Goal: Task Accomplishment & Management: Complete application form

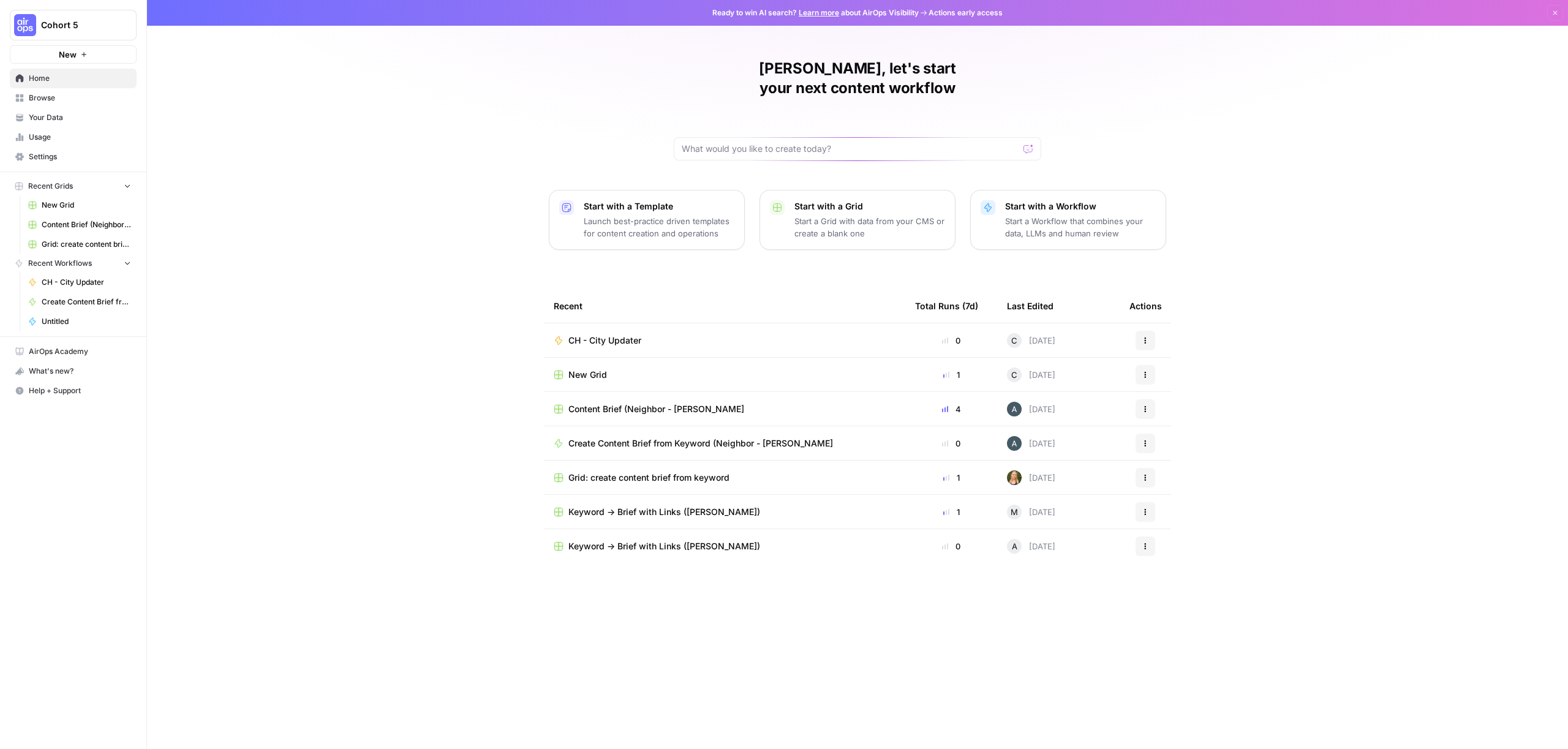
click at [36, 17] on img "Workspace: Cohort 5" at bounding box center [25, 25] width 22 height 22
click at [47, 108] on span "MaintainX" at bounding box center [118, 111] width 162 height 12
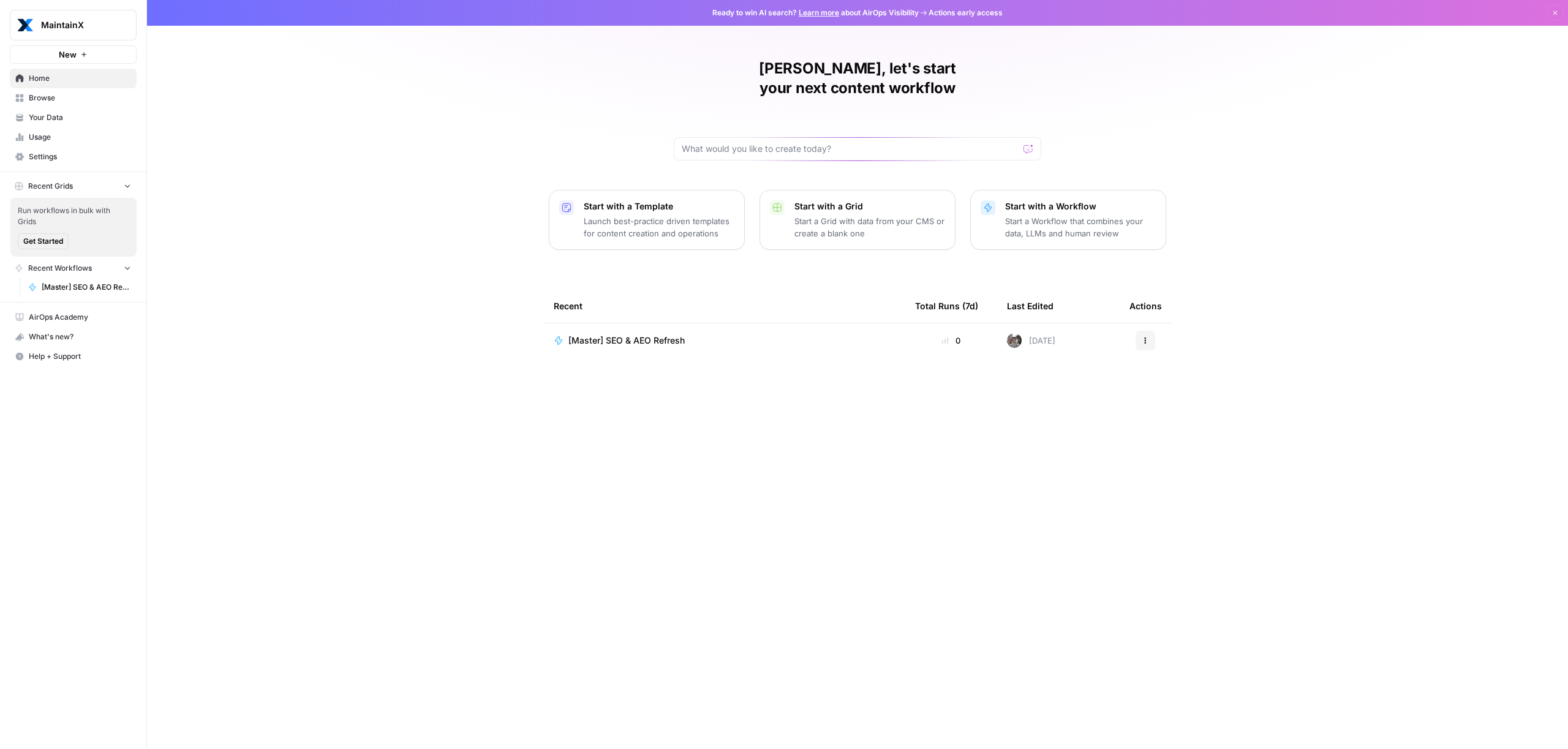
click at [45, 155] on span "Settings" at bounding box center [80, 156] width 102 height 11
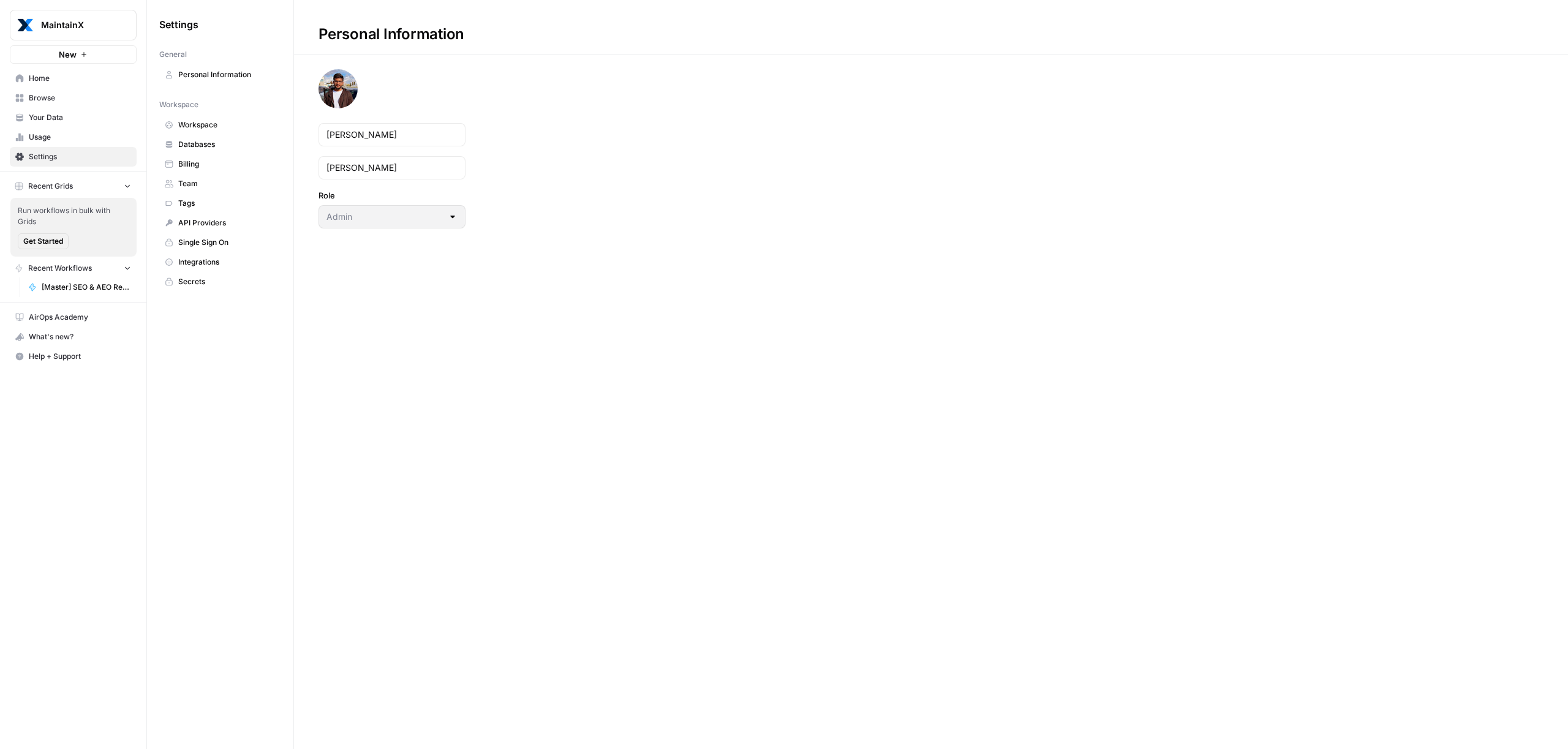
click at [197, 179] on span "Team" at bounding box center [227, 183] width 98 height 11
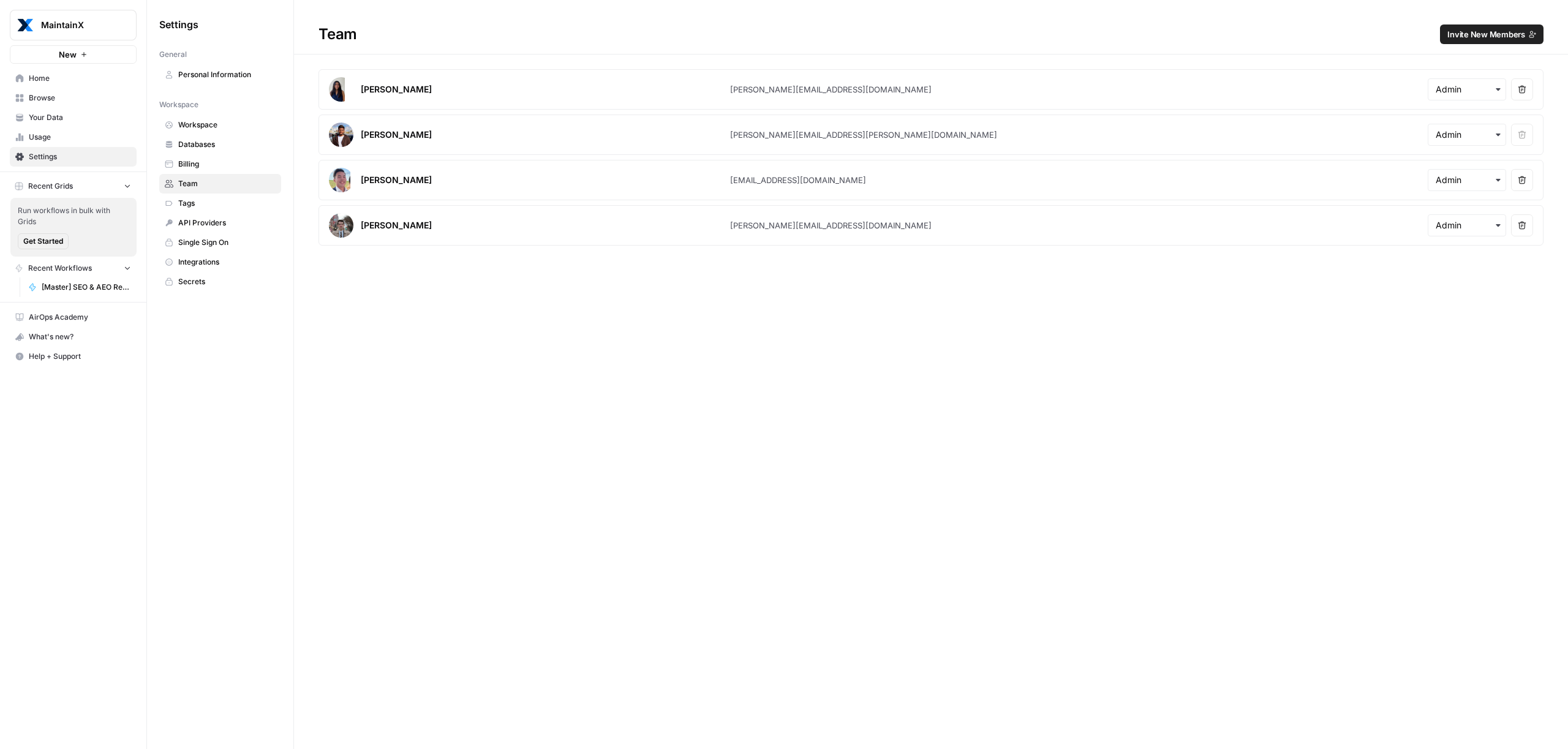
click at [1489, 30] on span "Invite New Members" at bounding box center [1486, 34] width 78 height 12
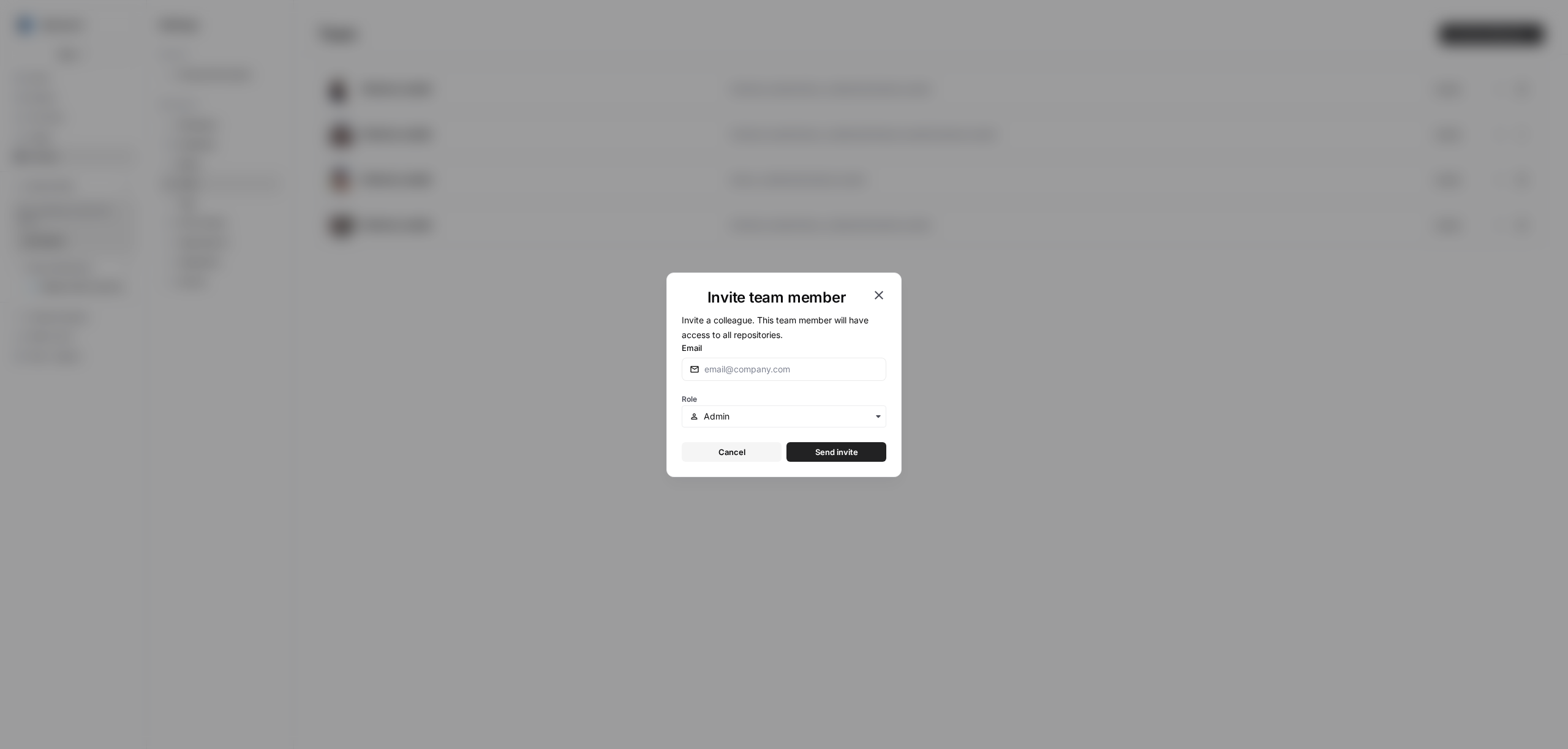
click at [720, 377] on div at bounding box center [784, 369] width 205 height 23
click at [731, 414] on input "text" at bounding box center [790, 417] width 174 height 12
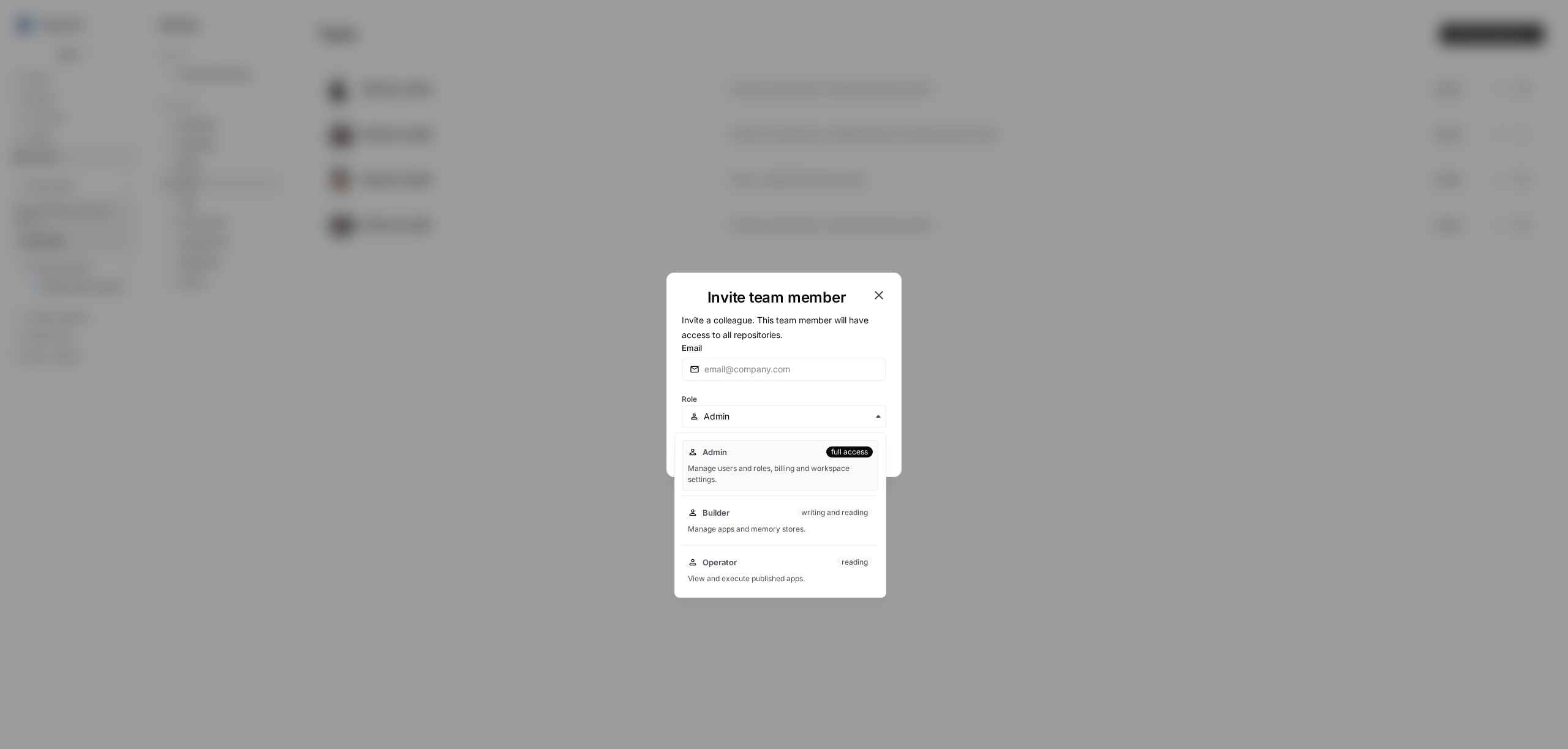
click at [737, 381] on form "Invite a colleague. This team member will have access to all repositories. Emai…" at bounding box center [784, 387] width 205 height 149
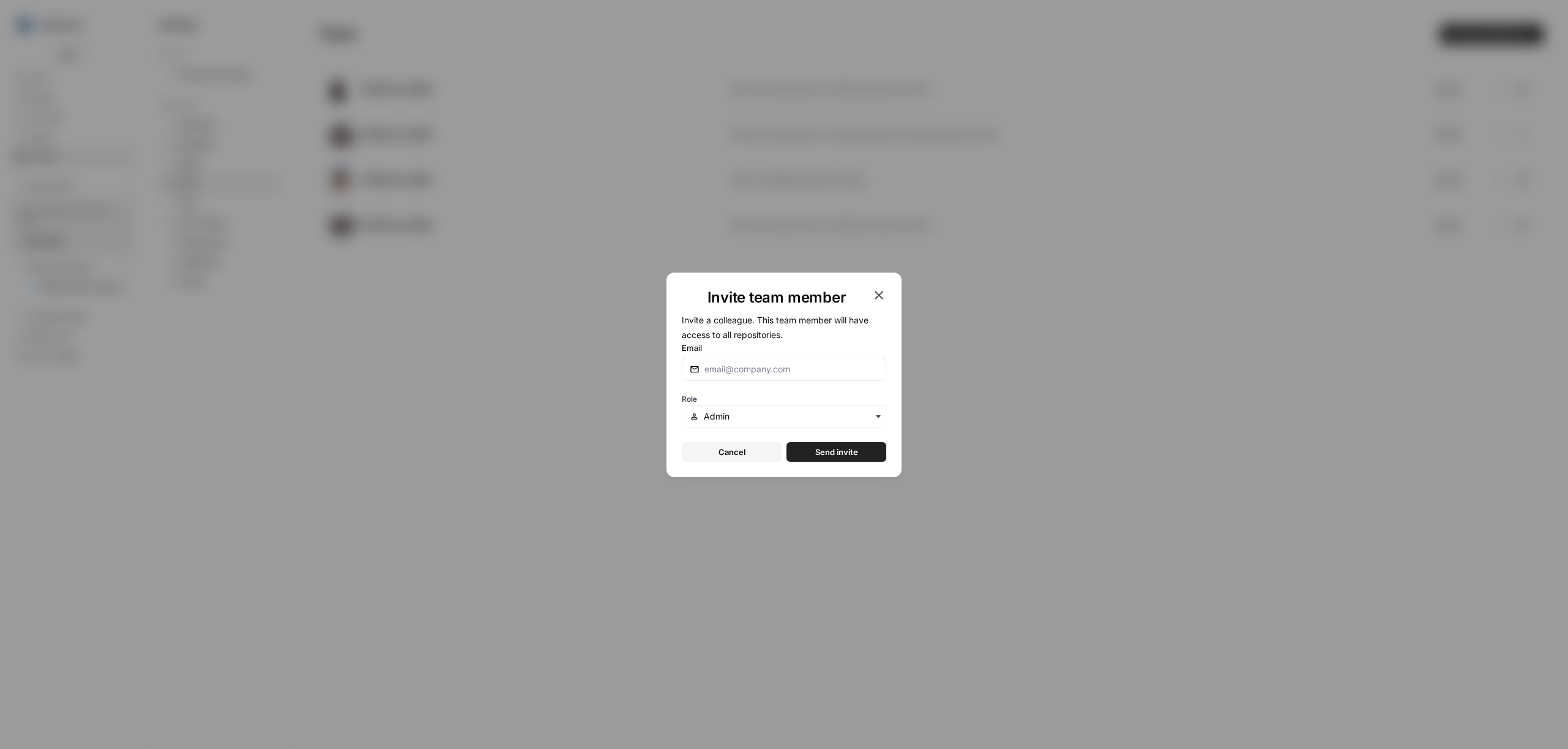
click at [738, 358] on div at bounding box center [784, 369] width 205 height 23
click at [738, 368] on input "Email" at bounding box center [791, 369] width 174 height 12
paste input "[PERSON_NAME][EMAIL_ADDRESS][PERSON_NAME][DOMAIN_NAME]"
type input "[PERSON_NAME][EMAIL_ADDRESS][PERSON_NAME][DOMAIN_NAME]"
click at [794, 416] on input "text" at bounding box center [790, 417] width 174 height 12
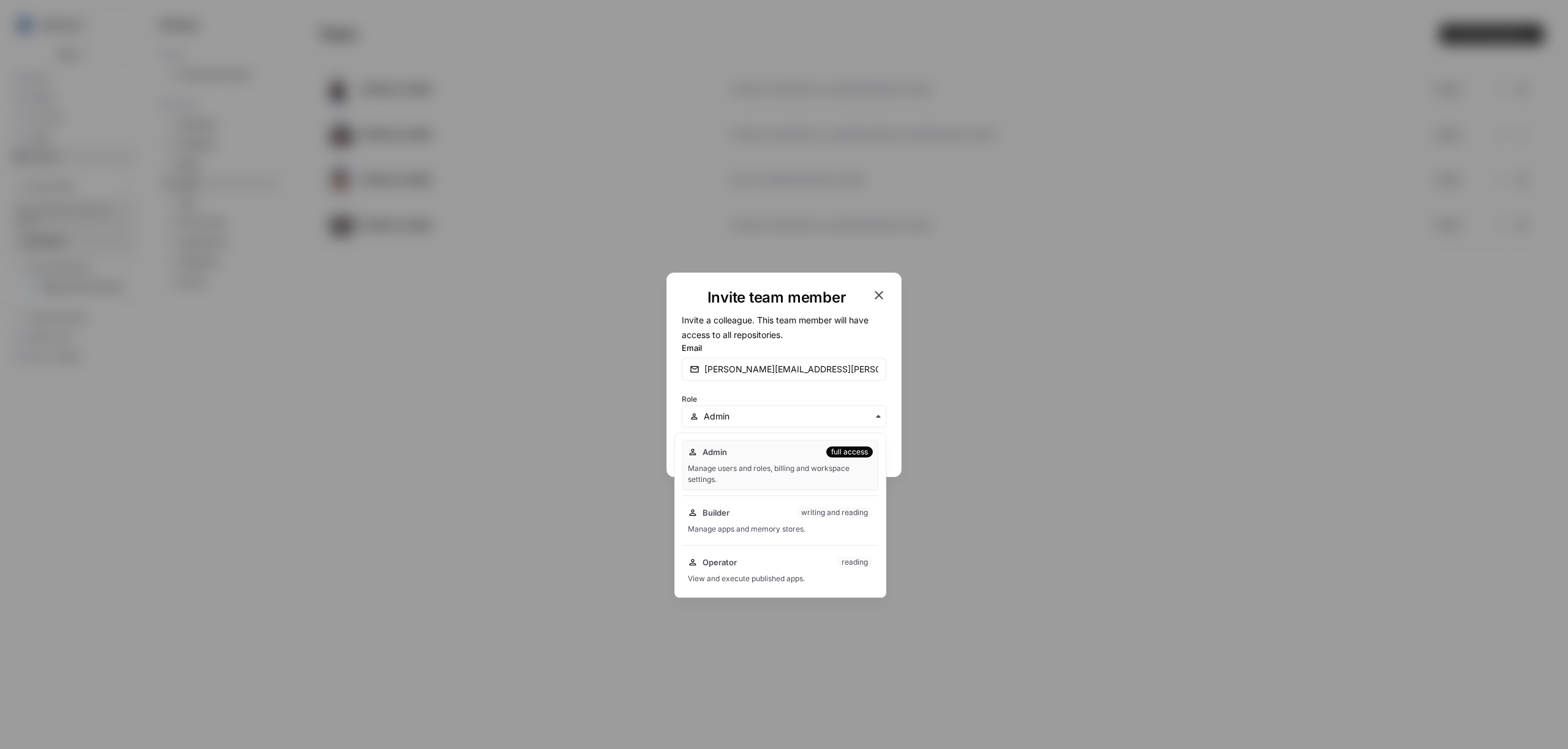
click at [836, 400] on div "Role" at bounding box center [784, 409] width 205 height 37
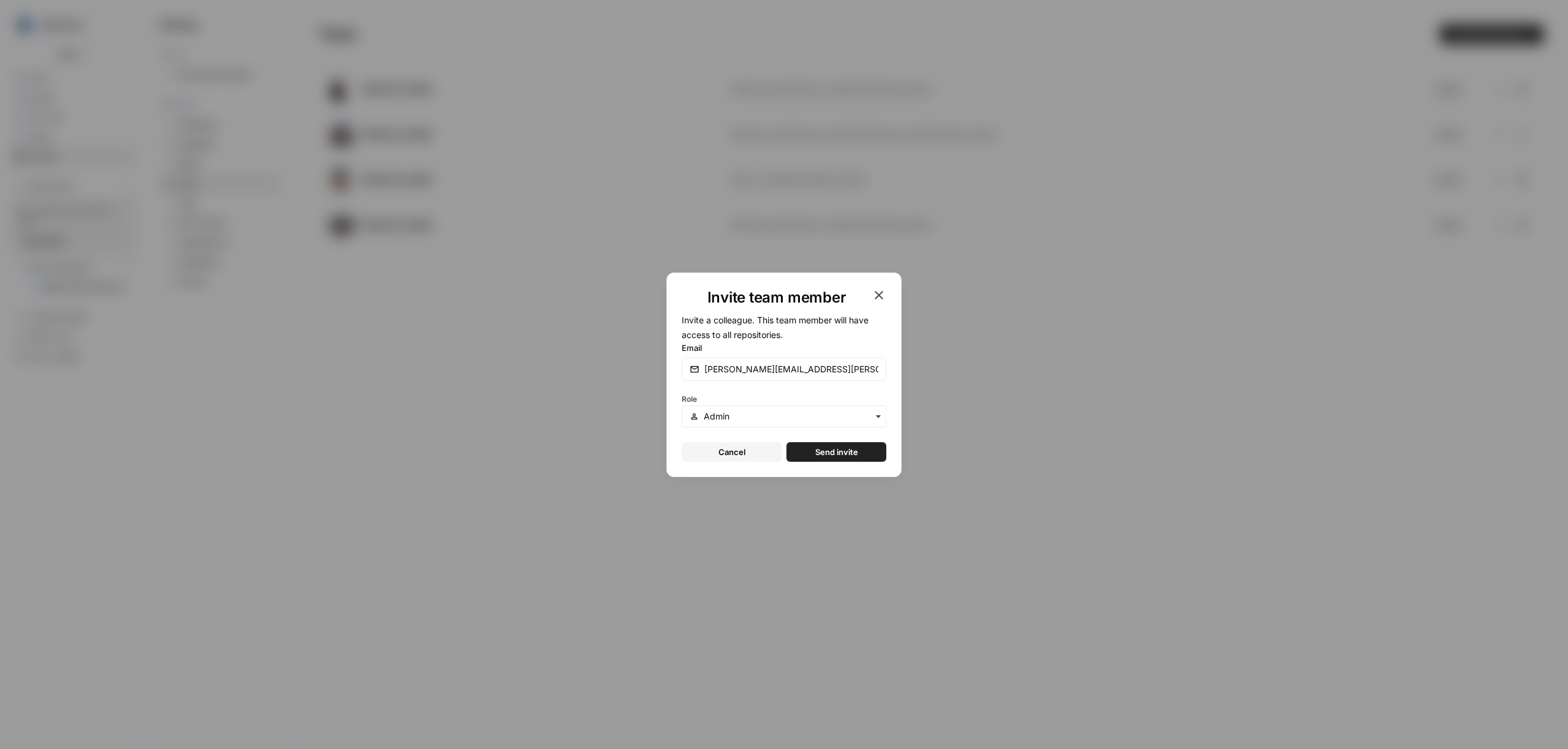
click at [860, 454] on button "Send invite" at bounding box center [837, 453] width 99 height 20
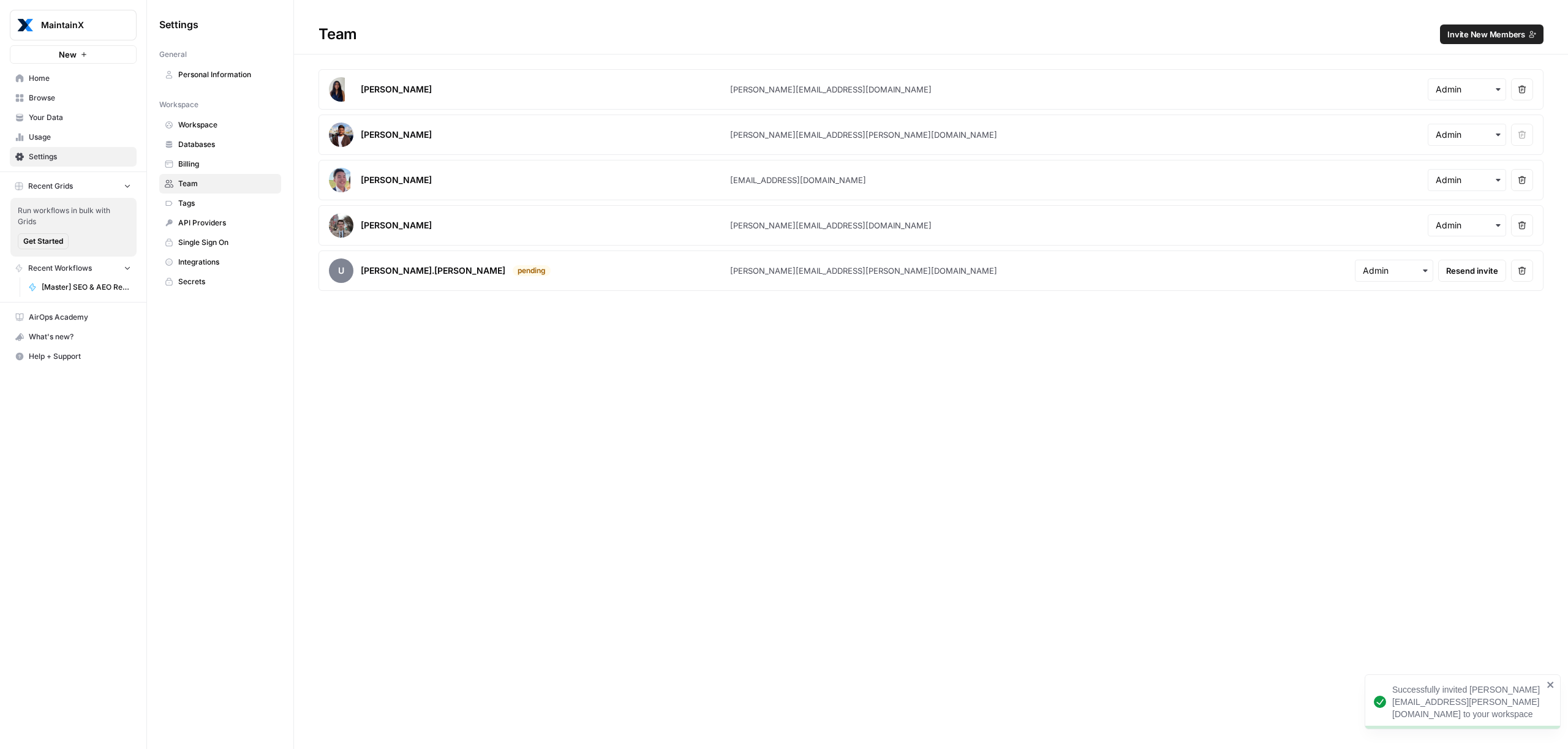
click at [1494, 35] on span "Invite New Members" at bounding box center [1486, 34] width 78 height 12
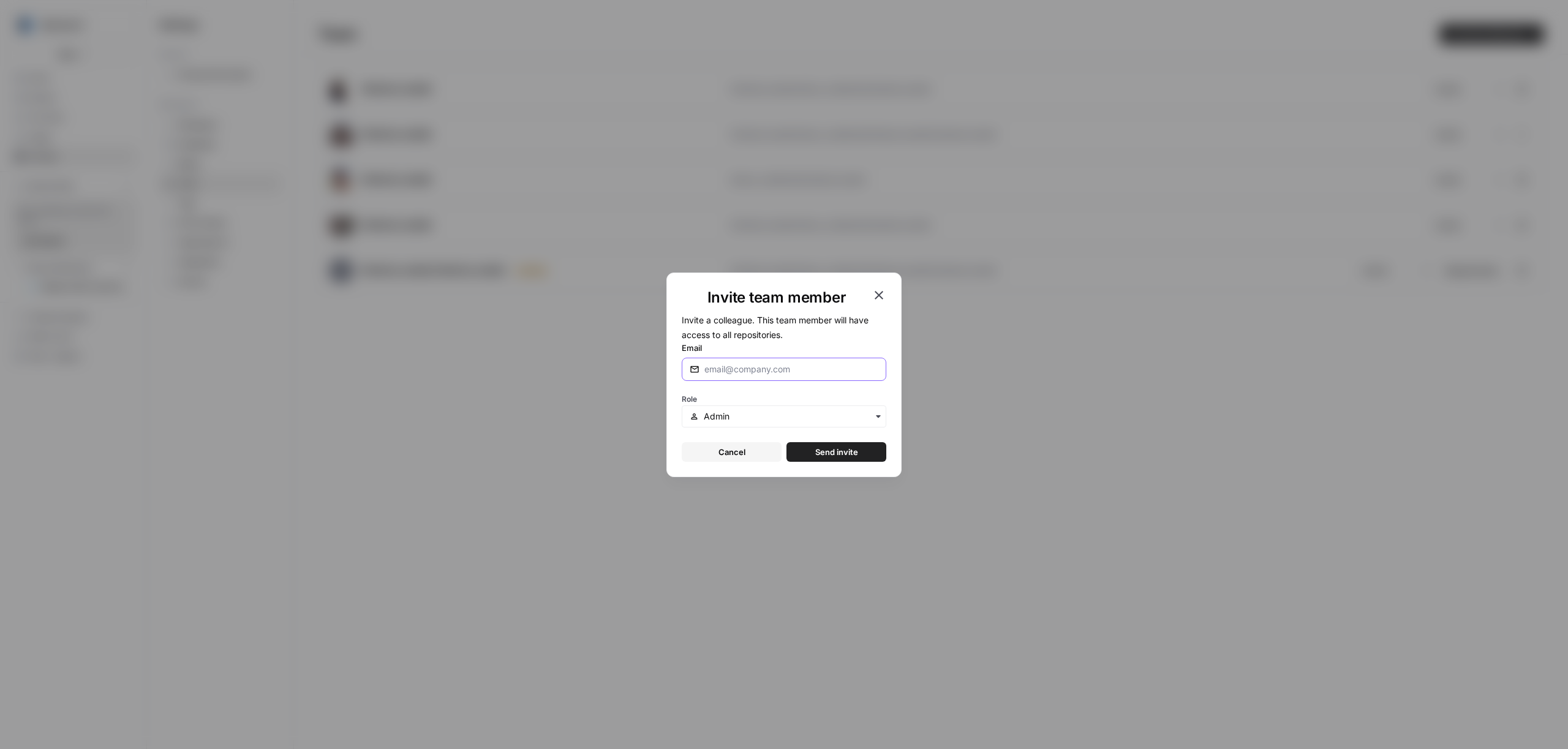
click at [739, 367] on input "Email" at bounding box center [791, 369] width 174 height 12
paste input "[PERSON_NAME][EMAIL_ADDRESS][PERSON_NAME][DOMAIN_NAME]"
type input "[PERSON_NAME][EMAIL_ADDRESS][PERSON_NAME][DOMAIN_NAME]"
click at [770, 385] on form "Invite a colleague. This team member will have access to all repositories. Emai…" at bounding box center [784, 387] width 205 height 149
click at [857, 372] on input "[PERSON_NAME][EMAIL_ADDRESS][PERSON_NAME][DOMAIN_NAME]" at bounding box center [791, 369] width 174 height 12
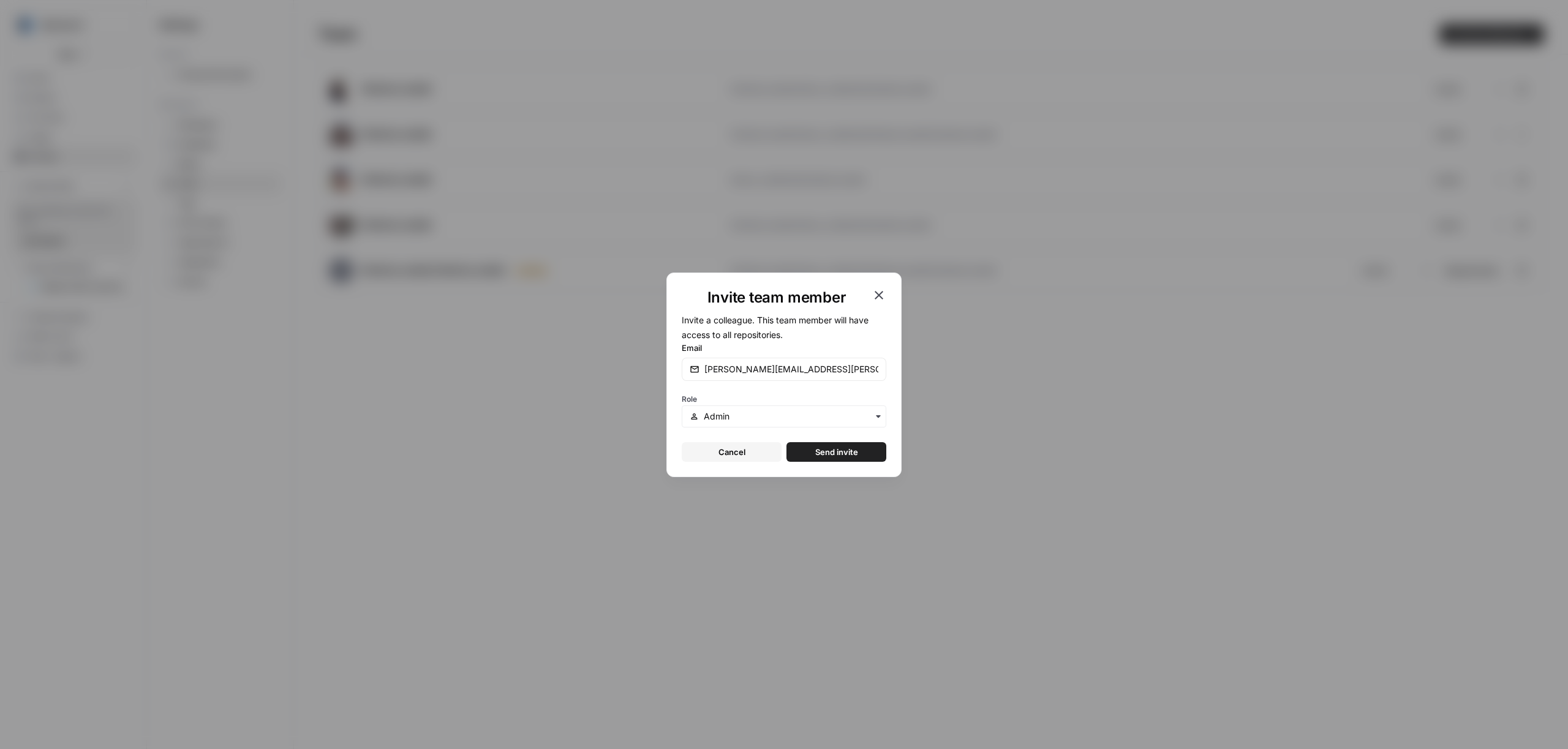
click at [798, 385] on form "Invite a colleague. This team member will have access to all repositories. Emai…" at bounding box center [784, 387] width 205 height 149
click at [822, 446] on span "Send invite" at bounding box center [837, 452] width 43 height 12
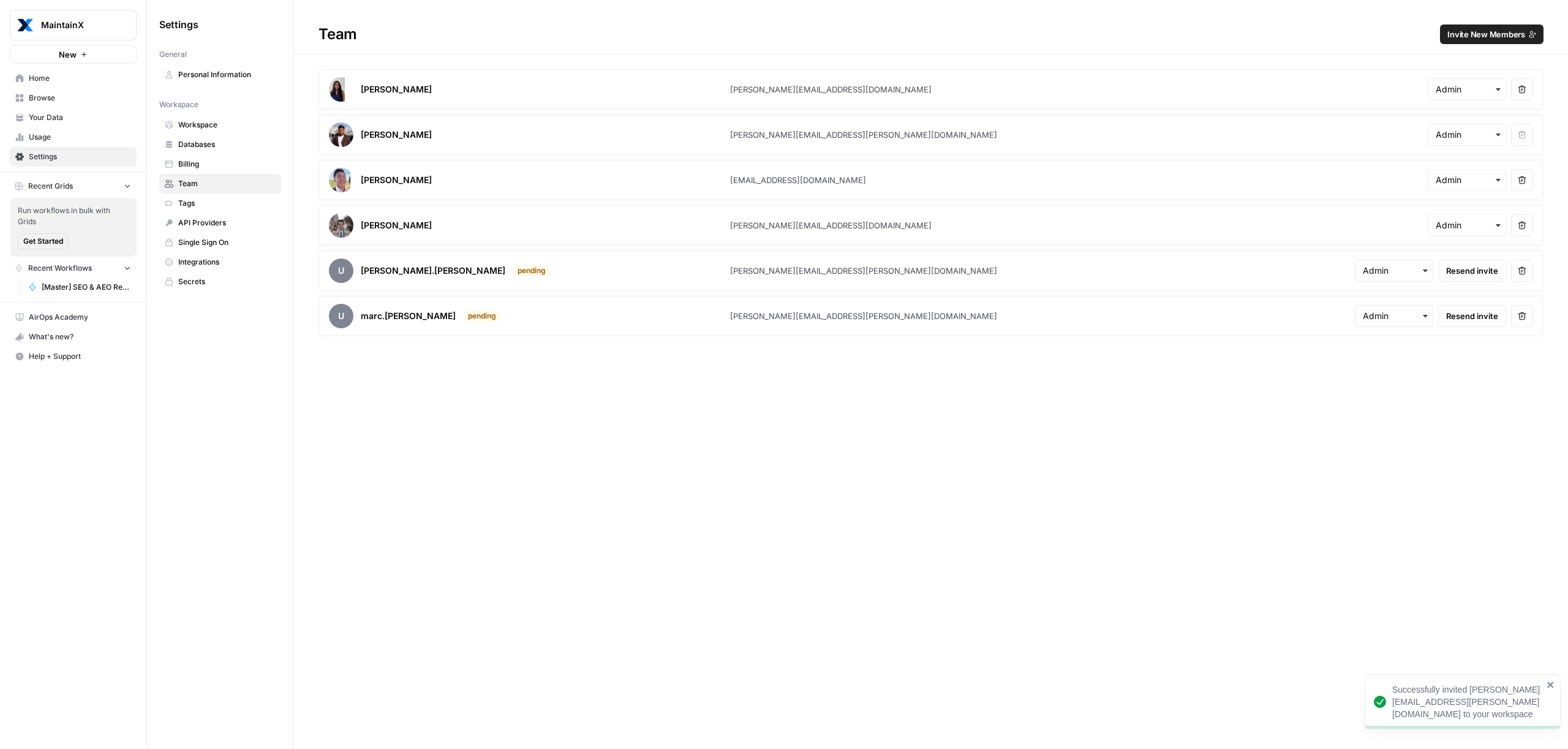
click at [1496, 32] on span "Invite New Members" at bounding box center [1486, 34] width 78 height 12
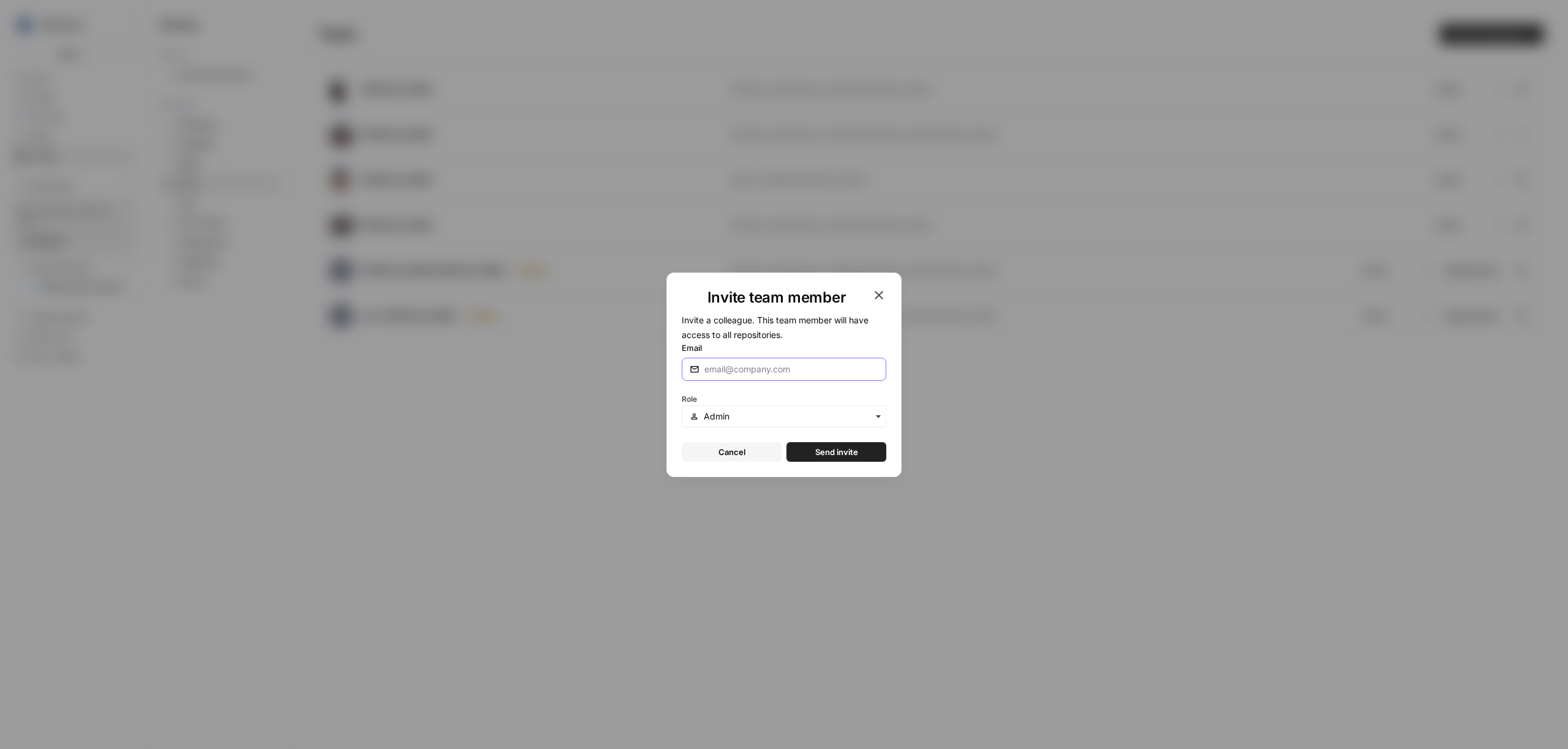
click at [748, 366] on input "Email" at bounding box center [791, 369] width 174 height 12
paste input "[PERSON_NAME][EMAIL_ADDRESS][PERSON_NAME][DOMAIN_NAME]"
type input "[PERSON_NAME][EMAIL_ADDRESS][PERSON_NAME][DOMAIN_NAME]"
click at [827, 446] on span "Send invite" at bounding box center [837, 452] width 43 height 12
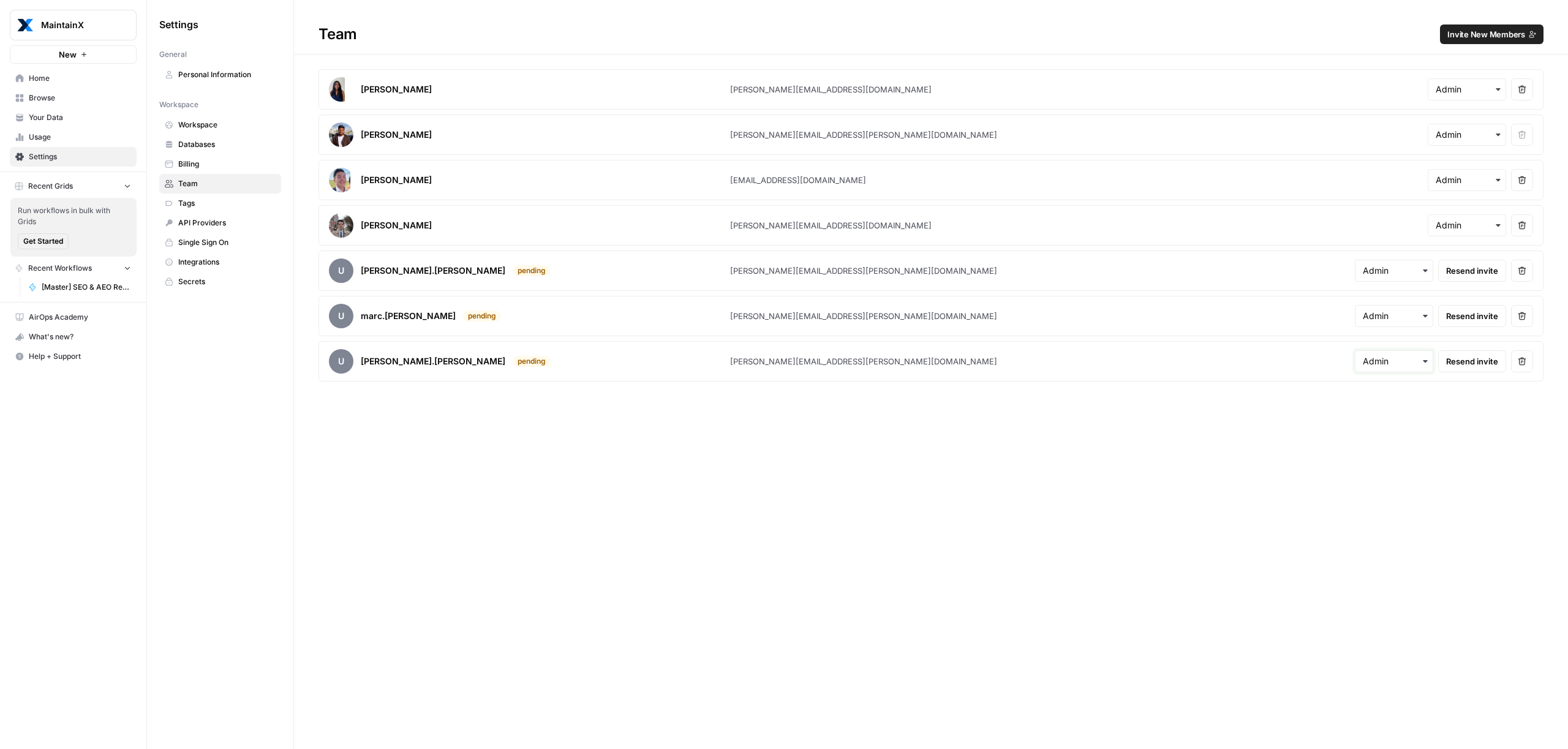
click at [1391, 359] on input "text" at bounding box center [1394, 361] width 63 height 12
click at [1375, 461] on div "writing and reading" at bounding box center [1381, 457] width 77 height 11
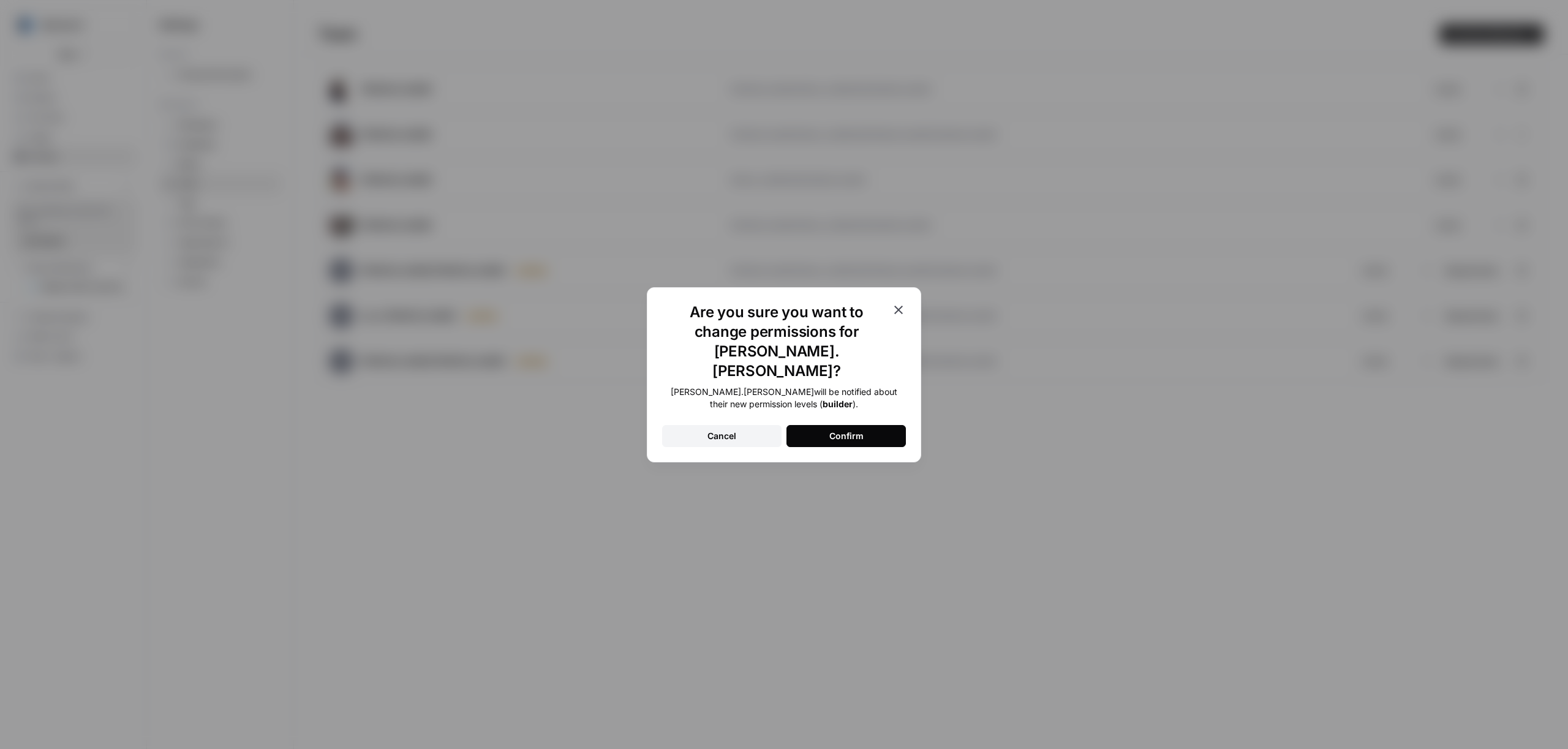
click at [875, 425] on button "Confirm" at bounding box center [847, 436] width 119 height 22
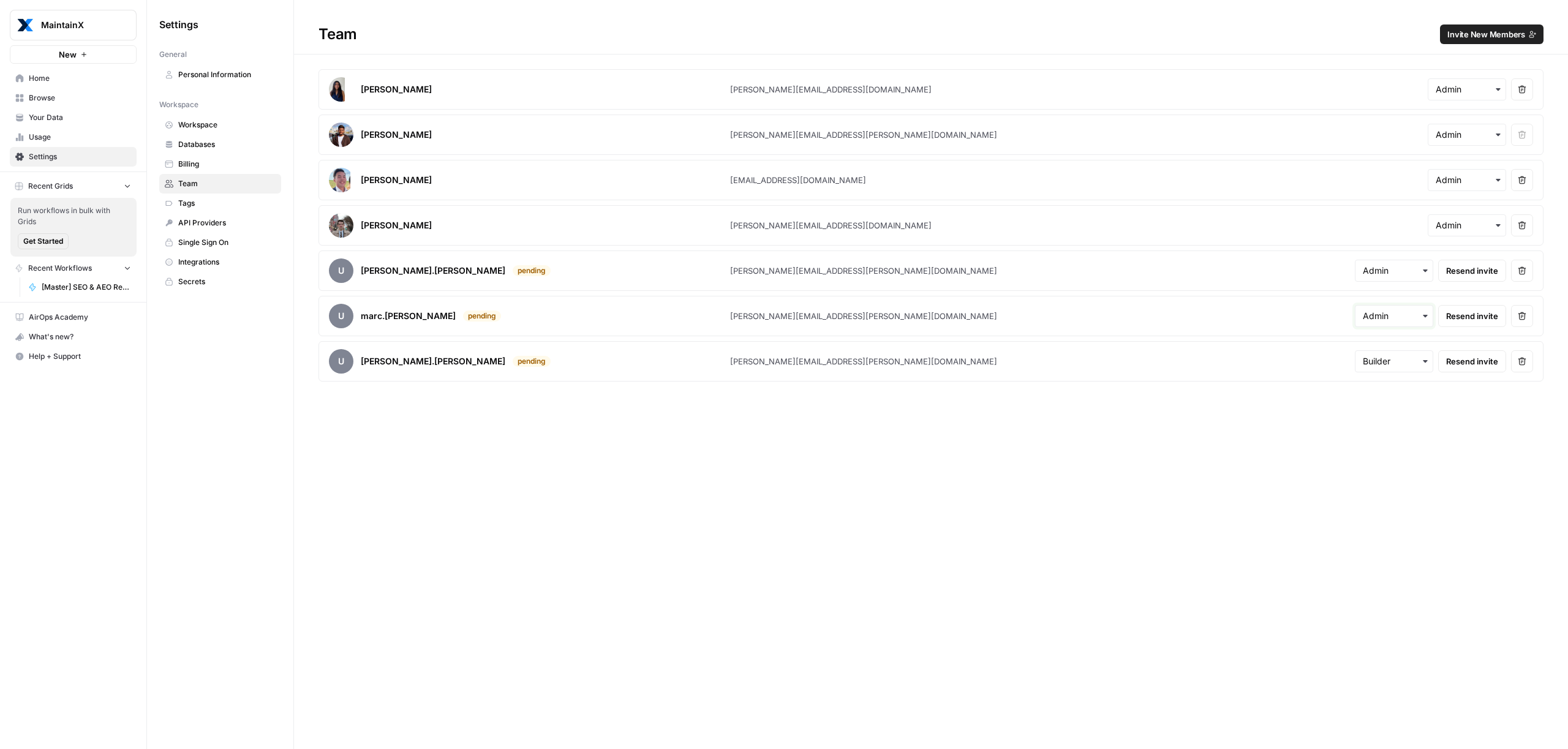
click at [1391, 321] on input "text" at bounding box center [1394, 316] width 63 height 12
click at [1027, 451] on div "Team Invite New Members [PERSON_NAME] Dell'Olio [EMAIL_ADDRESS][DOMAIN_NAME] Re…" at bounding box center [931, 374] width 1274 height 749
click at [1478, 41] on button "Invite New Members" at bounding box center [1492, 35] width 103 height 20
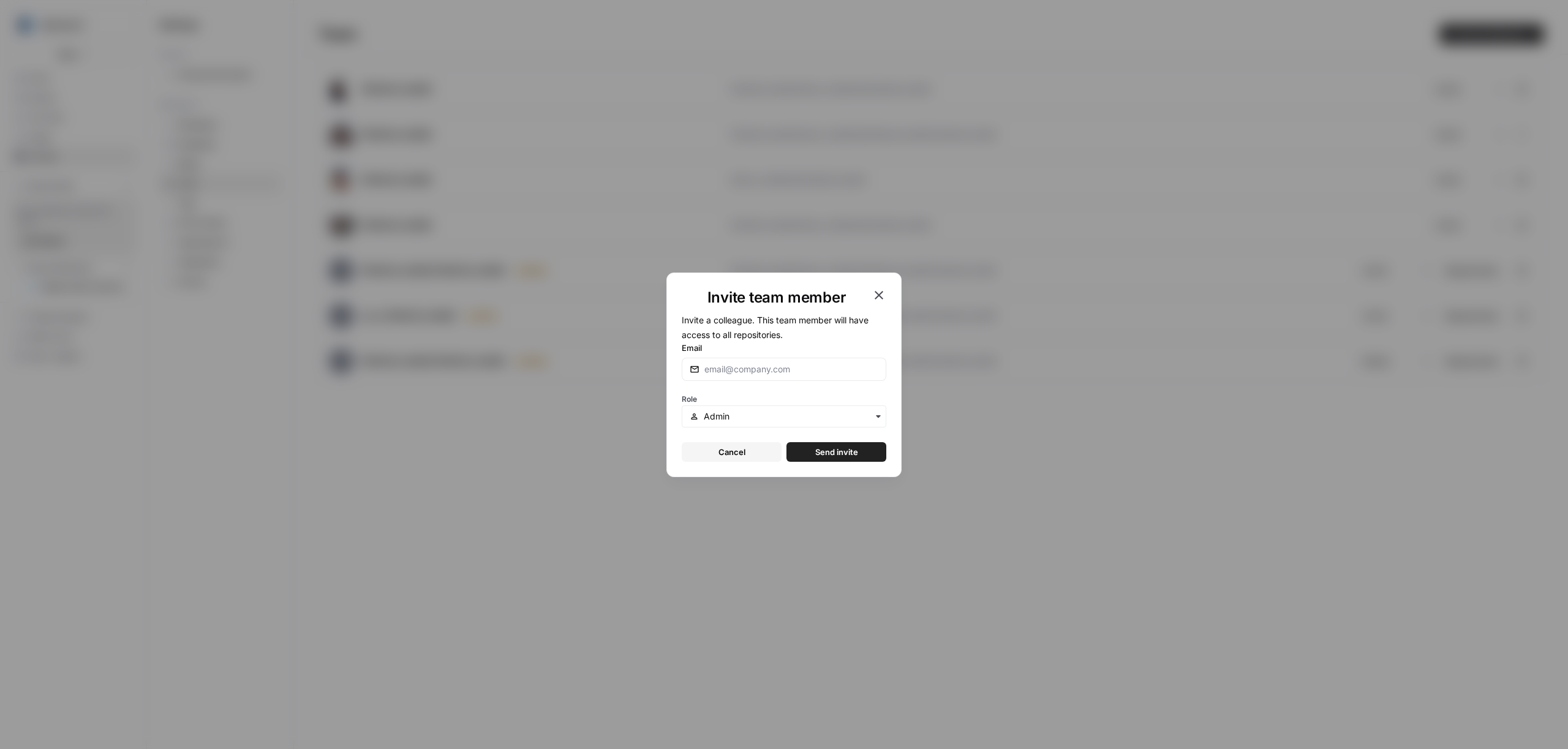
click at [783, 380] on div at bounding box center [784, 369] width 205 height 23
paste input "[PERSON_NAME][EMAIL_ADDRESS][PERSON_NAME][DOMAIN_NAME]"
type input "[PERSON_NAME][EMAIL_ADDRESS][PERSON_NAME][DOMAIN_NAME]"
click at [764, 422] on input "text" at bounding box center [790, 417] width 174 height 12
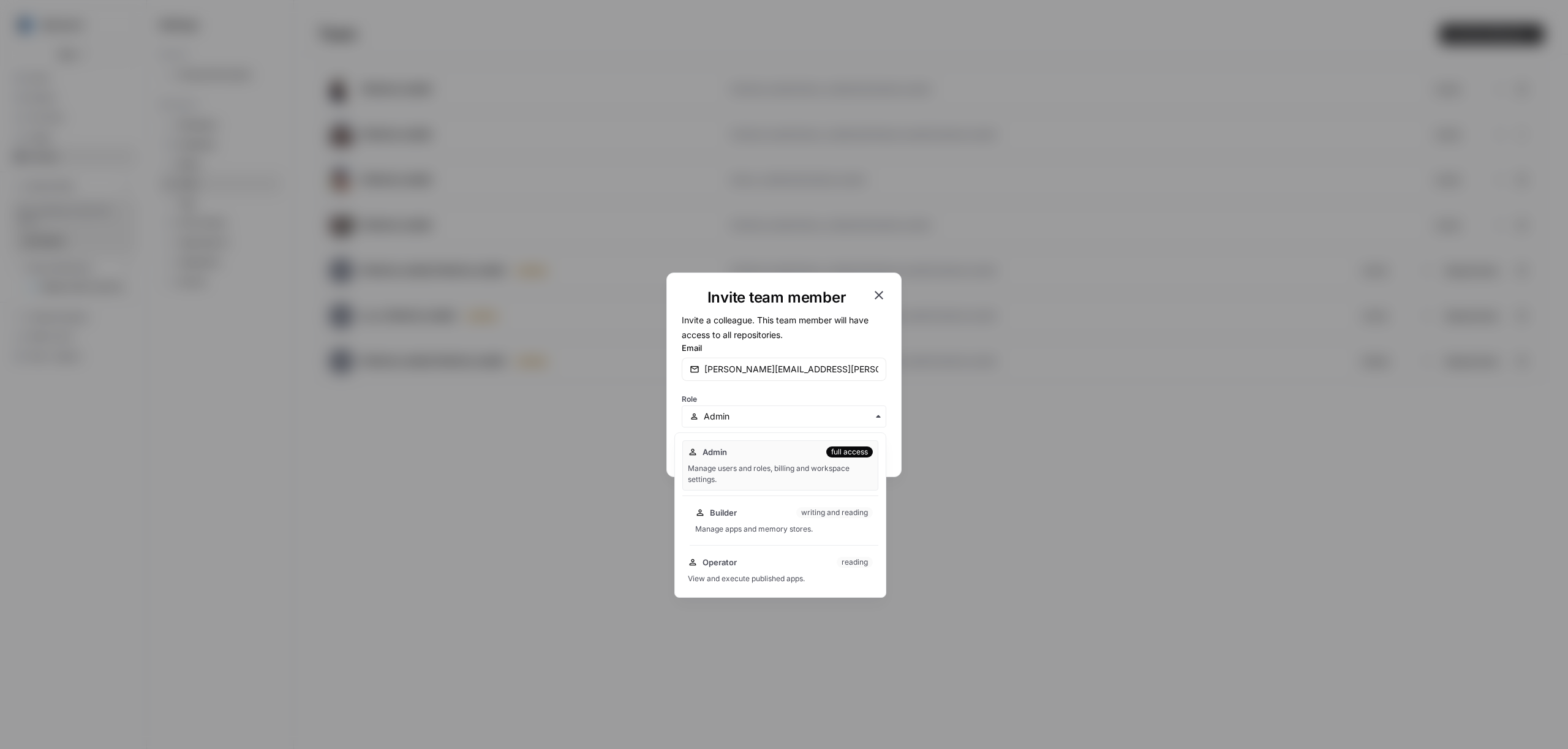
click at [756, 514] on div "Builder writing and reading" at bounding box center [784, 512] width 178 height 12
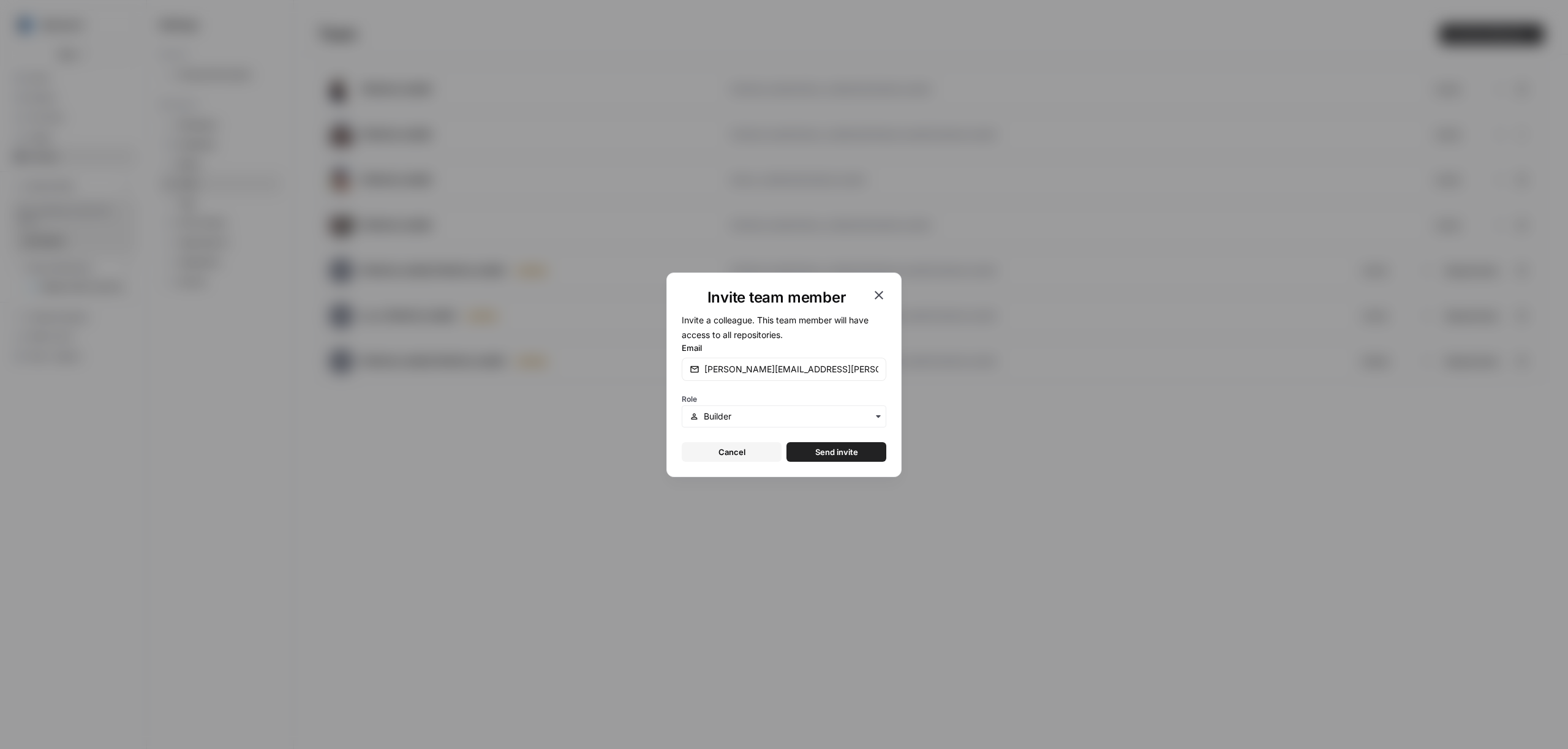
click at [776, 409] on div "button" at bounding box center [784, 417] width 205 height 22
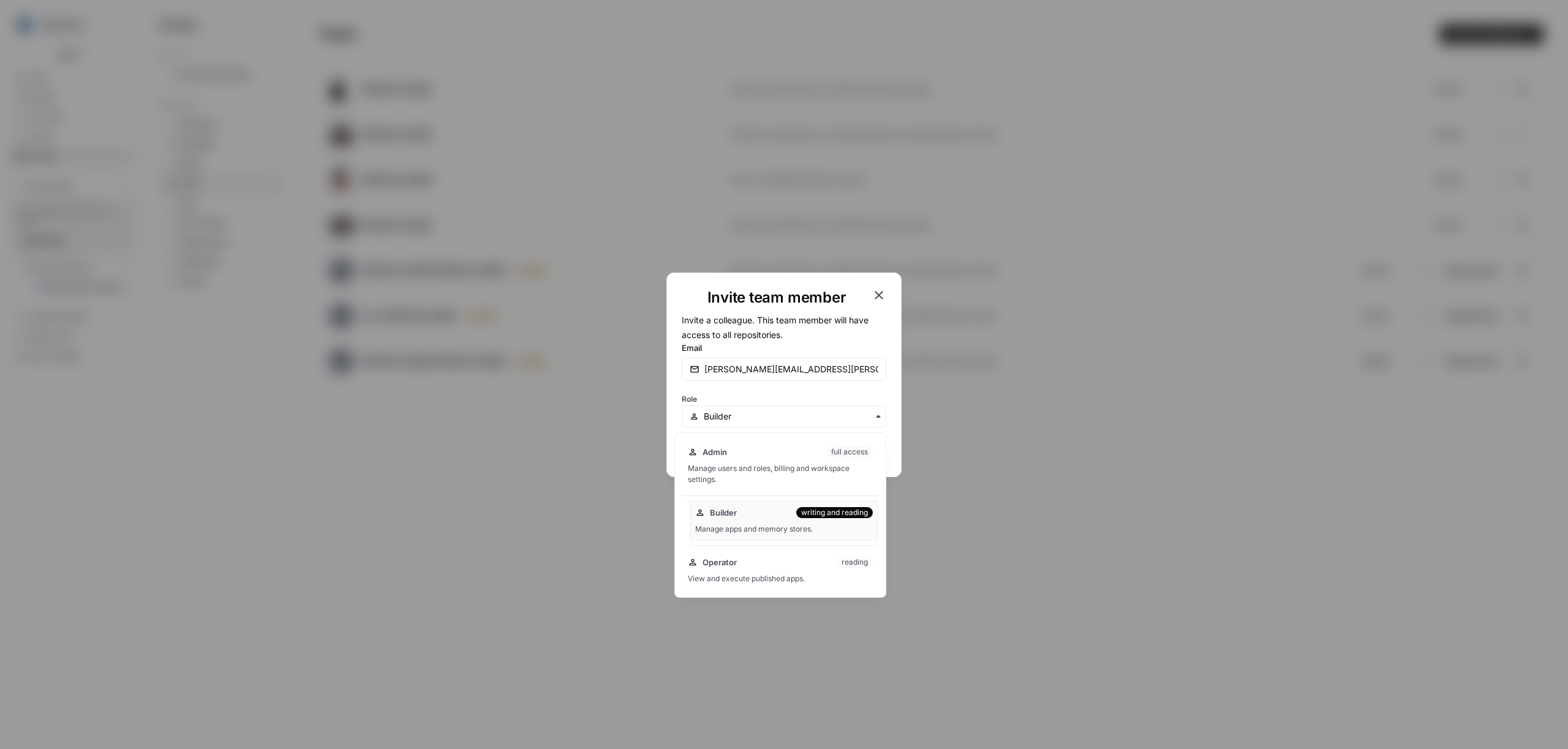
click at [772, 517] on div "Builder writing and reading" at bounding box center [784, 512] width 178 height 12
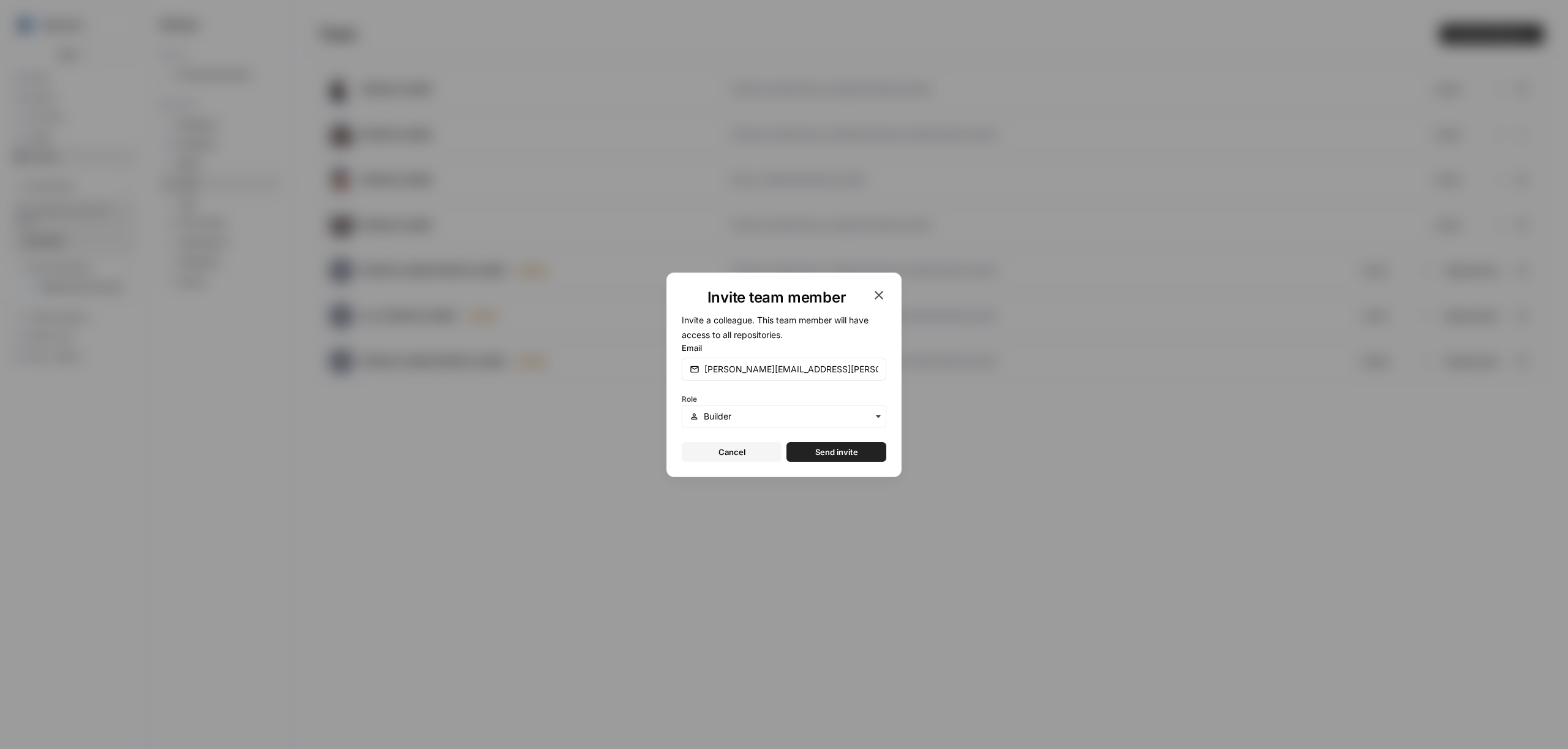
click at [849, 453] on span "Send invite" at bounding box center [837, 452] width 43 height 12
